Goal: Task Accomplishment & Management: Manage account settings

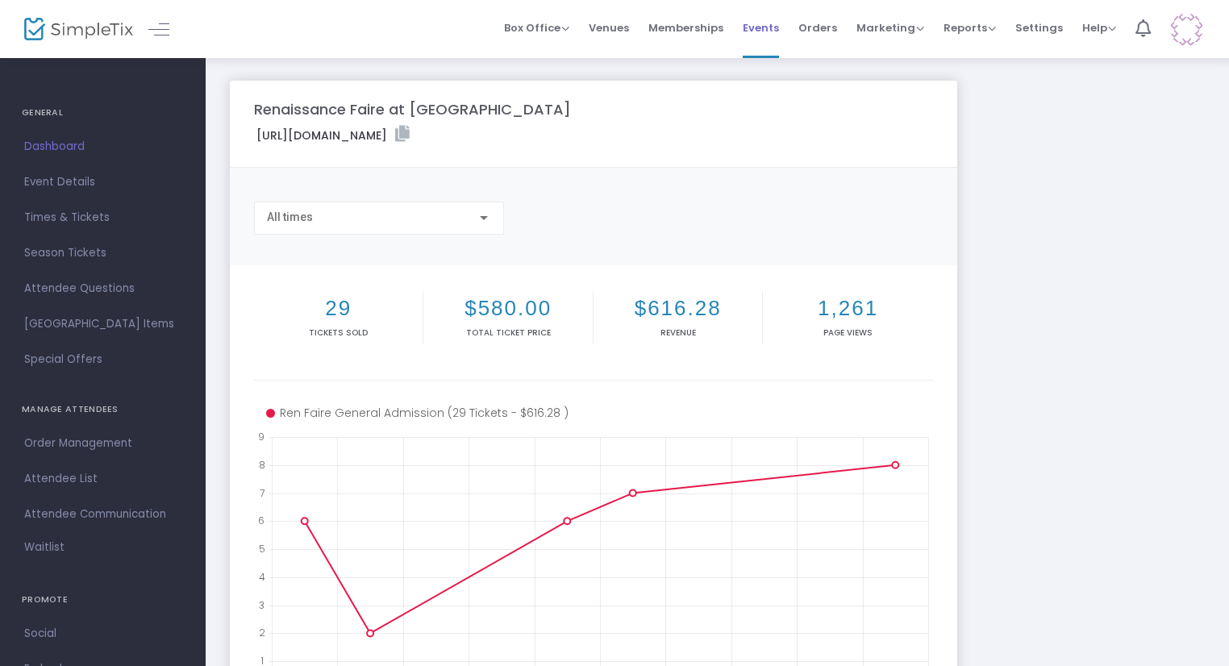
click at [762, 37] on span "Events" at bounding box center [761, 27] width 36 height 41
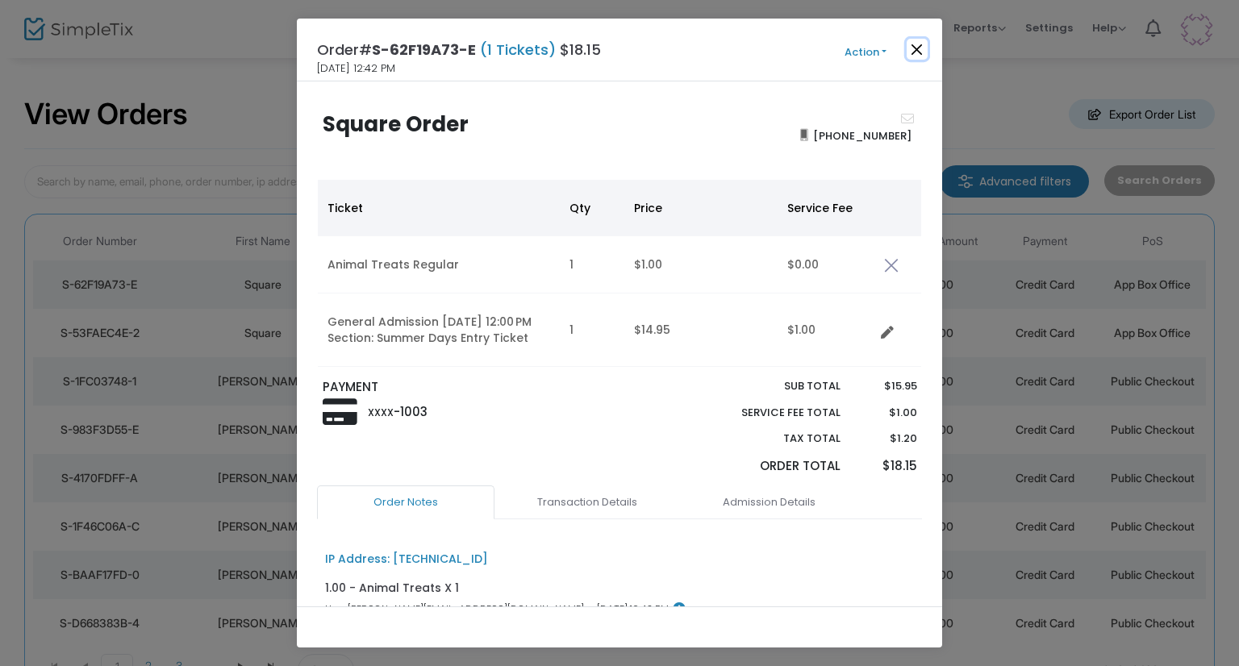
click at [912, 51] on button "Close" at bounding box center [917, 49] width 21 height 21
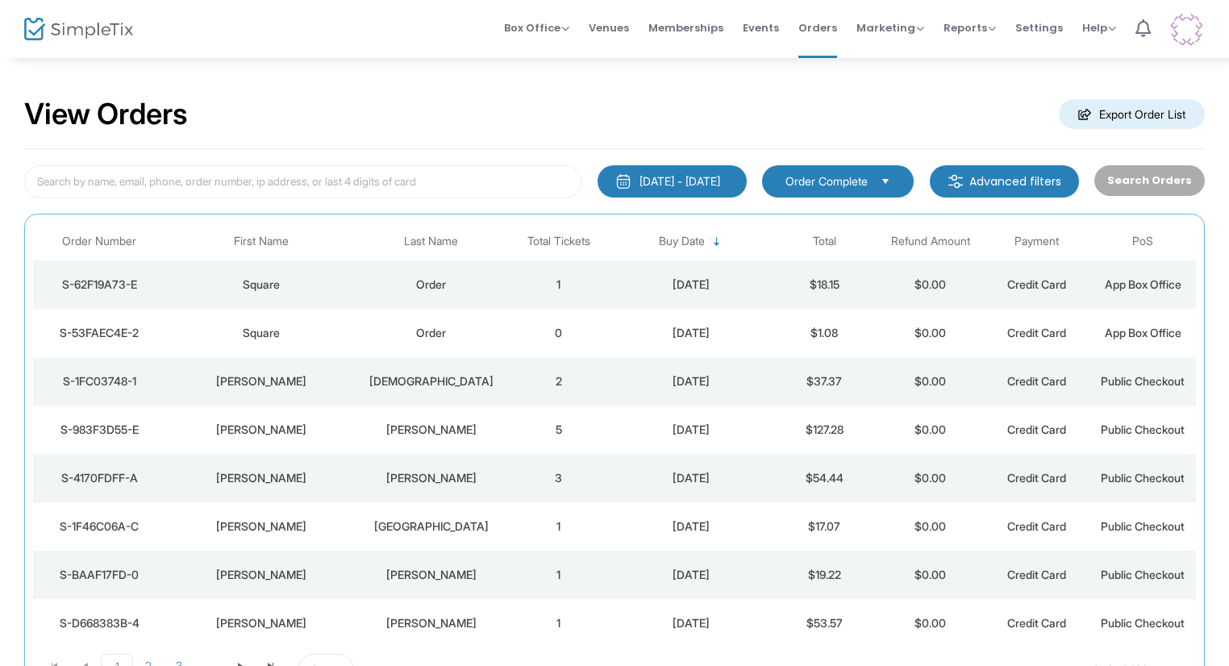
click at [276, 378] on div "[PERSON_NAME]" at bounding box center [261, 381] width 183 height 16
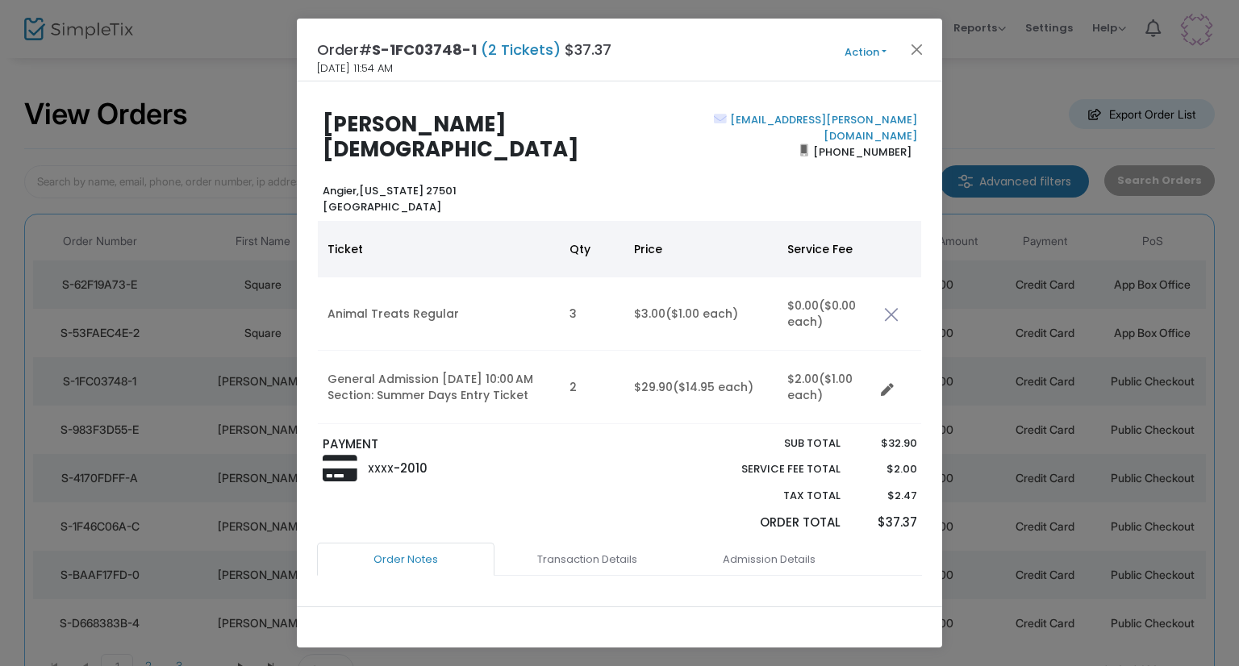
click at [927, 47] on span "Action Mark Admitted Edit Order Edit Attendee Details Add Another Ticket Print …" at bounding box center [895, 50] width 93 height 18
click at [913, 48] on button "Close" at bounding box center [917, 49] width 21 height 21
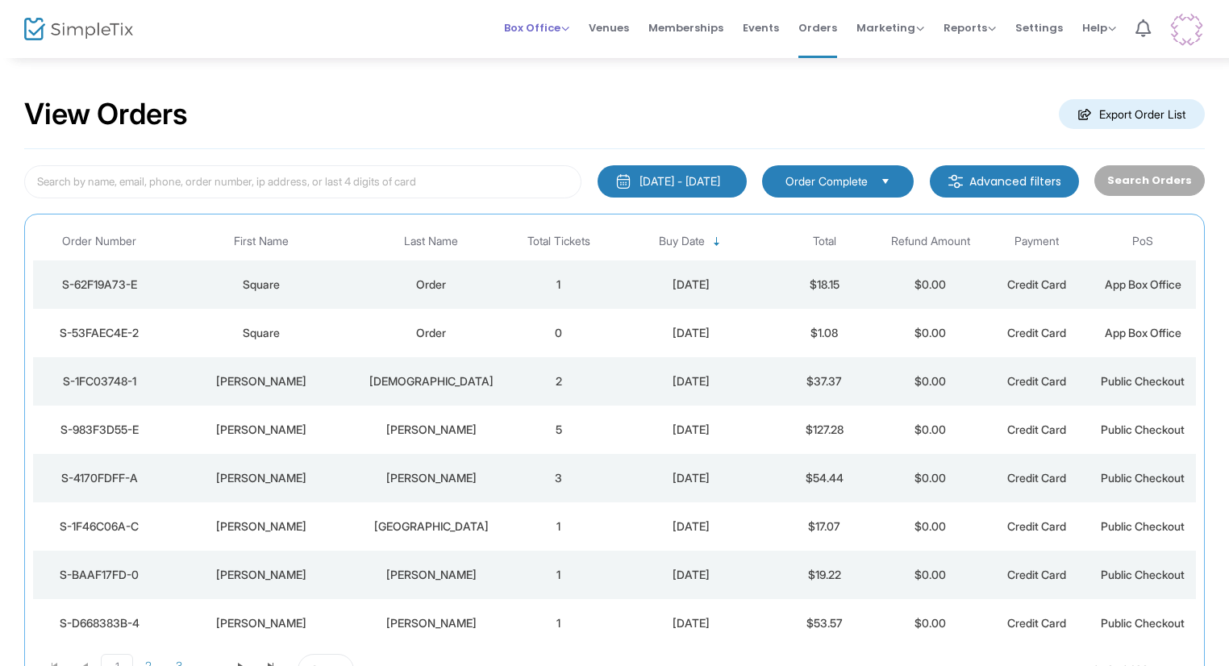
click at [565, 39] on span "Box Office Sell Tickets Bookings Sell Season Pass" at bounding box center [536, 27] width 65 height 41
click at [769, 37] on span "Events" at bounding box center [761, 27] width 36 height 41
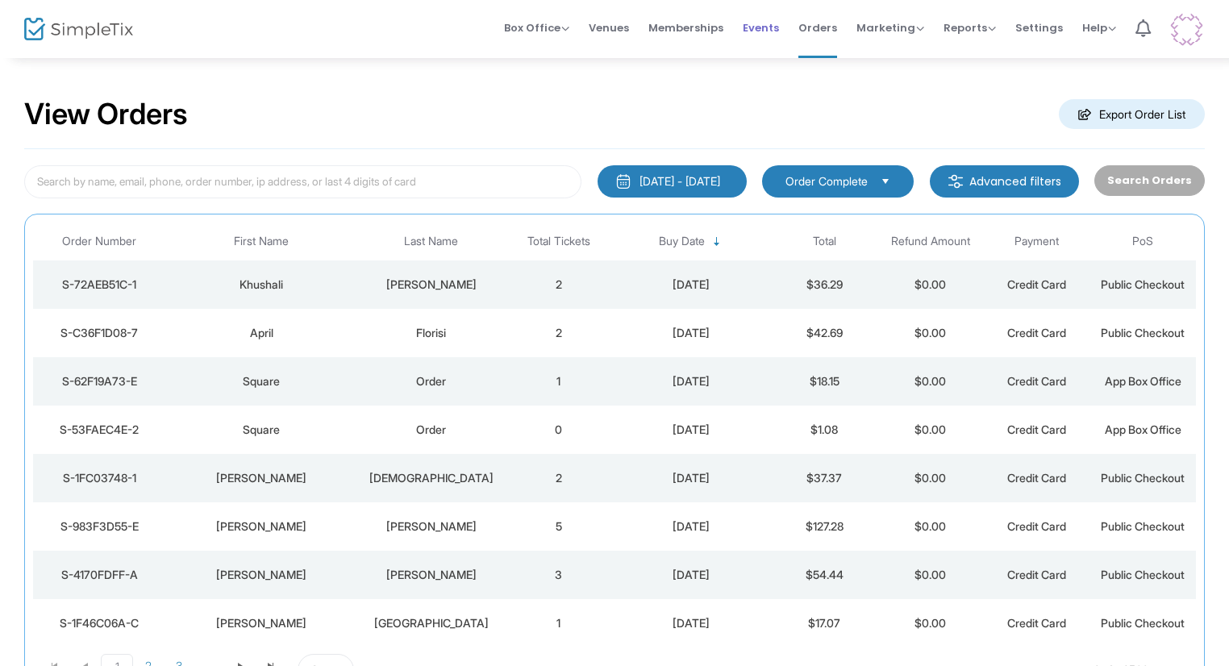
click at [767, 30] on span "Events" at bounding box center [761, 27] width 36 height 41
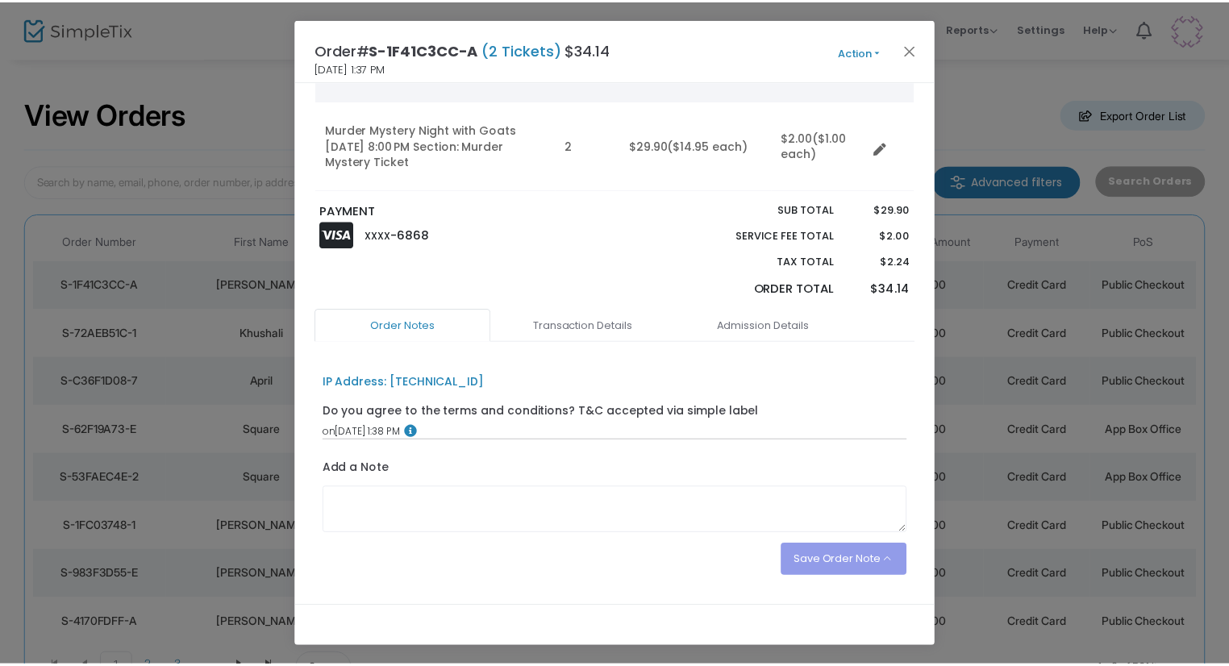
scroll to position [161, 0]
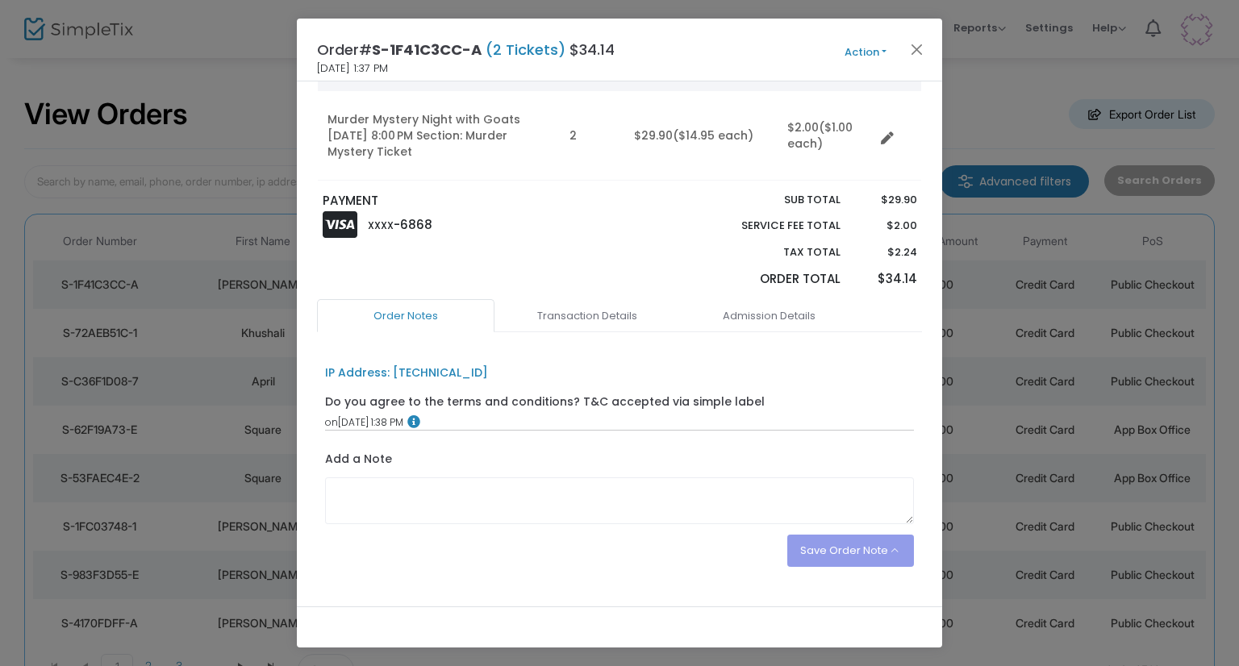
click at [984, 351] on ngb-modal-window "Order# S-1F41C3CC-A (2 Tickets) $34.14 8/21/2025 1:37 PM Action Mark Admitted E…" at bounding box center [619, 333] width 1239 height 666
click at [916, 59] on button "Close" at bounding box center [917, 49] width 21 height 21
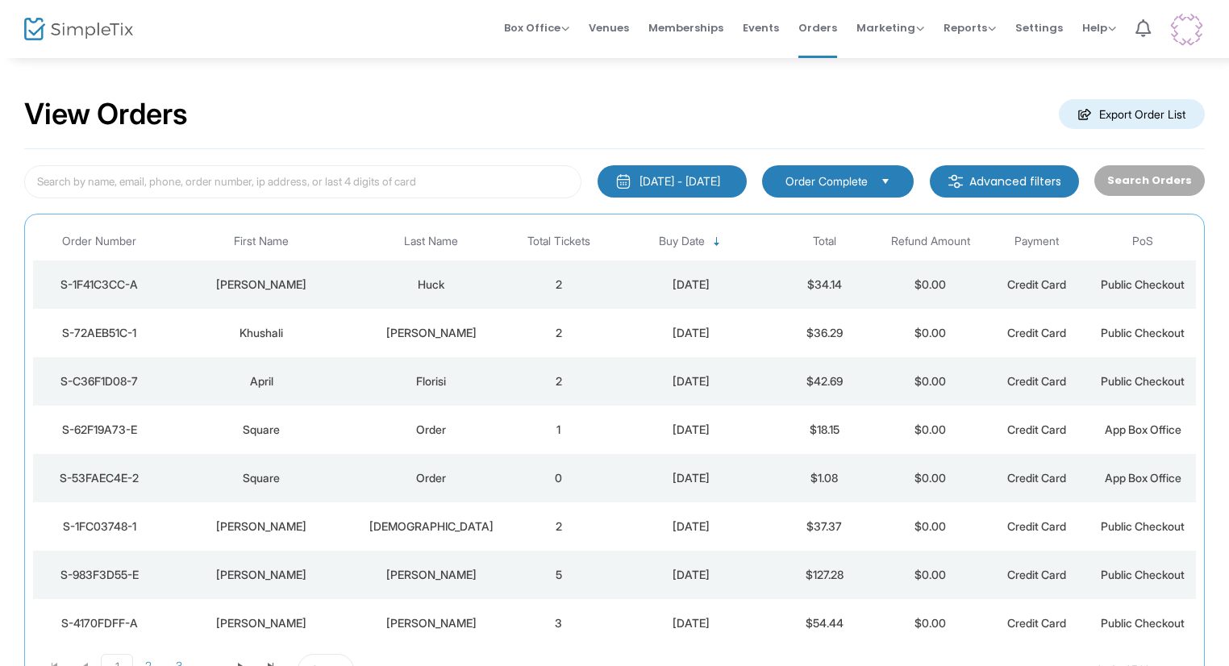
click at [389, 290] on div "Huck" at bounding box center [431, 285] width 140 height 16
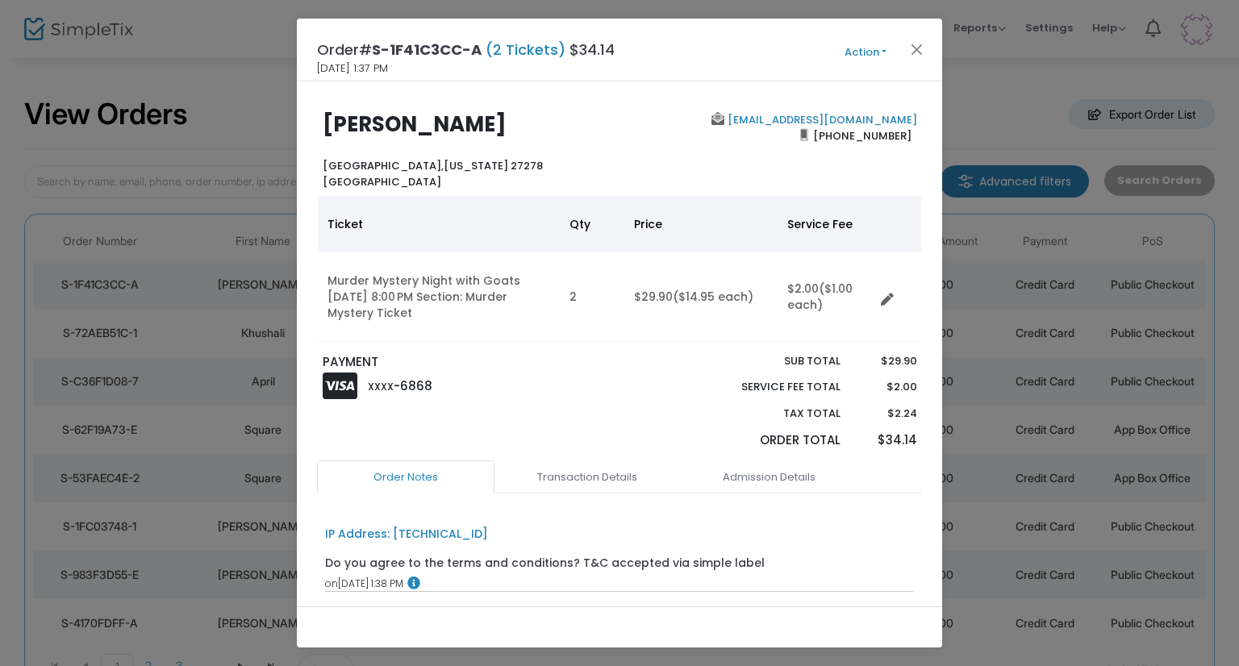
click at [1003, 202] on ngb-modal-window "Order# S-1F41C3CC-A (2 Tickets) $34.14 [DATE] 1:37 PM Action Mark Admitted Edit…" at bounding box center [619, 333] width 1239 height 666
click at [917, 47] on button "Close" at bounding box center [917, 49] width 21 height 21
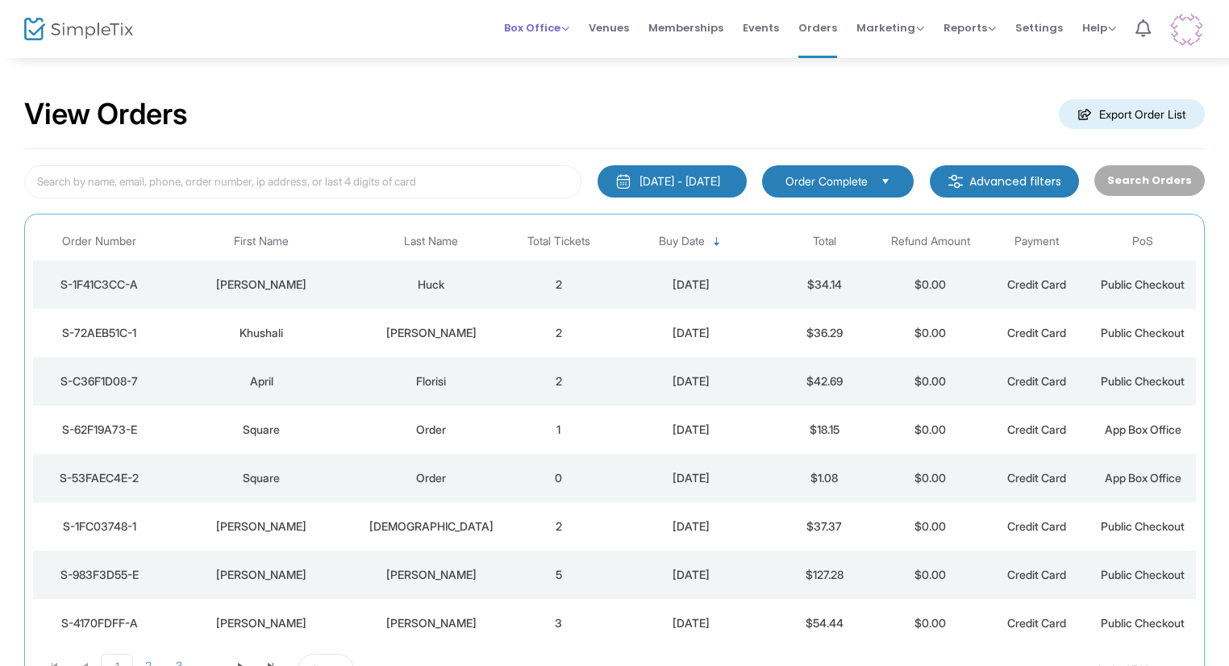
click at [540, 36] on span "Box Office Sell Tickets Bookings Sell Season Pass" at bounding box center [536, 27] width 65 height 41
click at [522, 24] on span "Box Office" at bounding box center [536, 27] width 65 height 15
click at [751, 28] on span "Events" at bounding box center [761, 27] width 36 height 41
